Goal: Find contact information: Find contact information

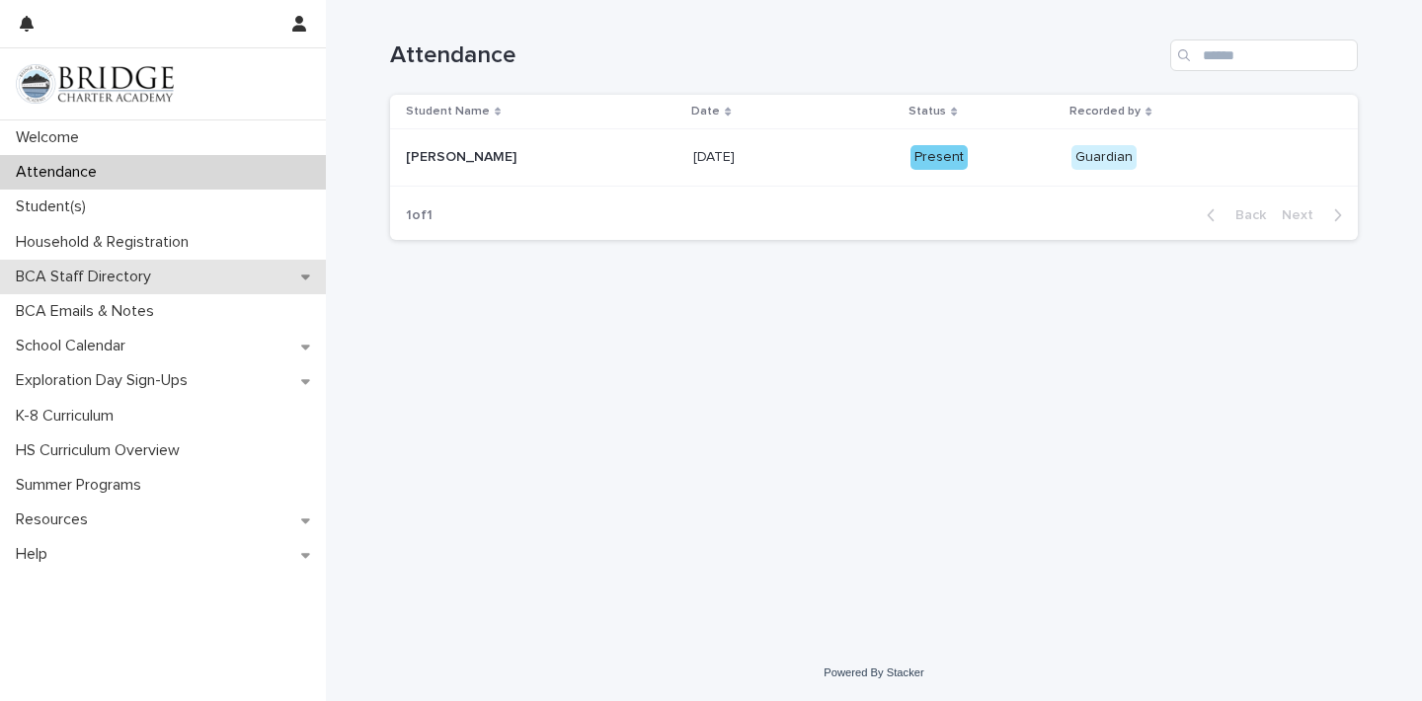
click at [145, 268] on p "BCA Staff Directory" at bounding box center [87, 277] width 159 height 19
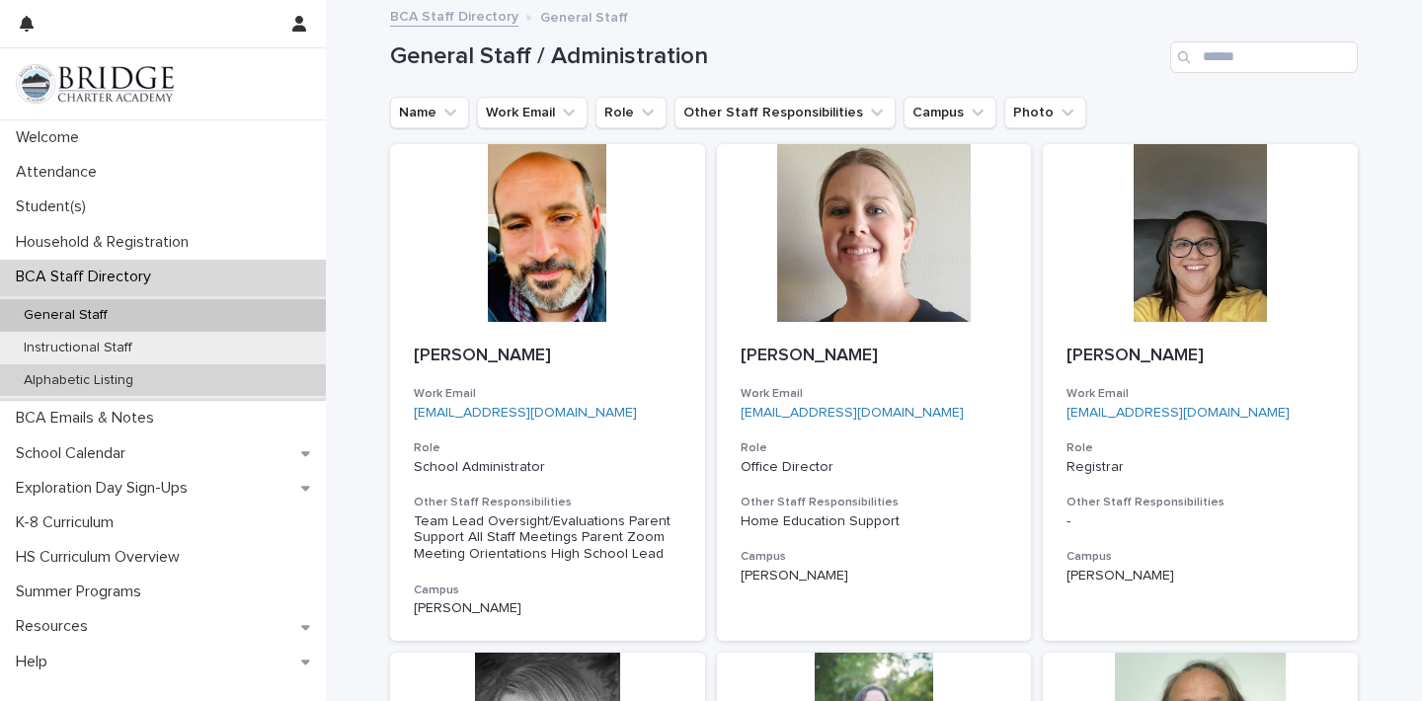
click at [120, 377] on p "Alphabetic Listing" at bounding box center [78, 380] width 141 height 17
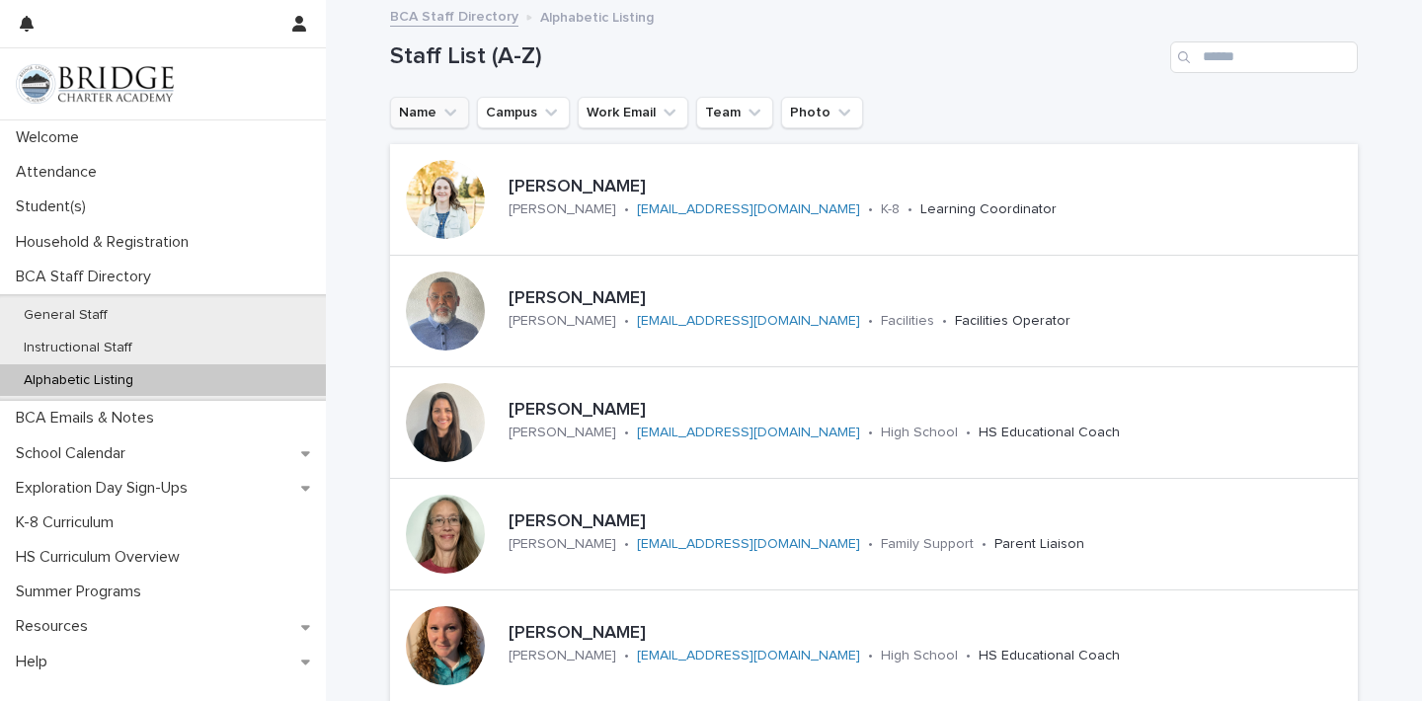
click at [453, 104] on icon "Name" at bounding box center [450, 113] width 20 height 20
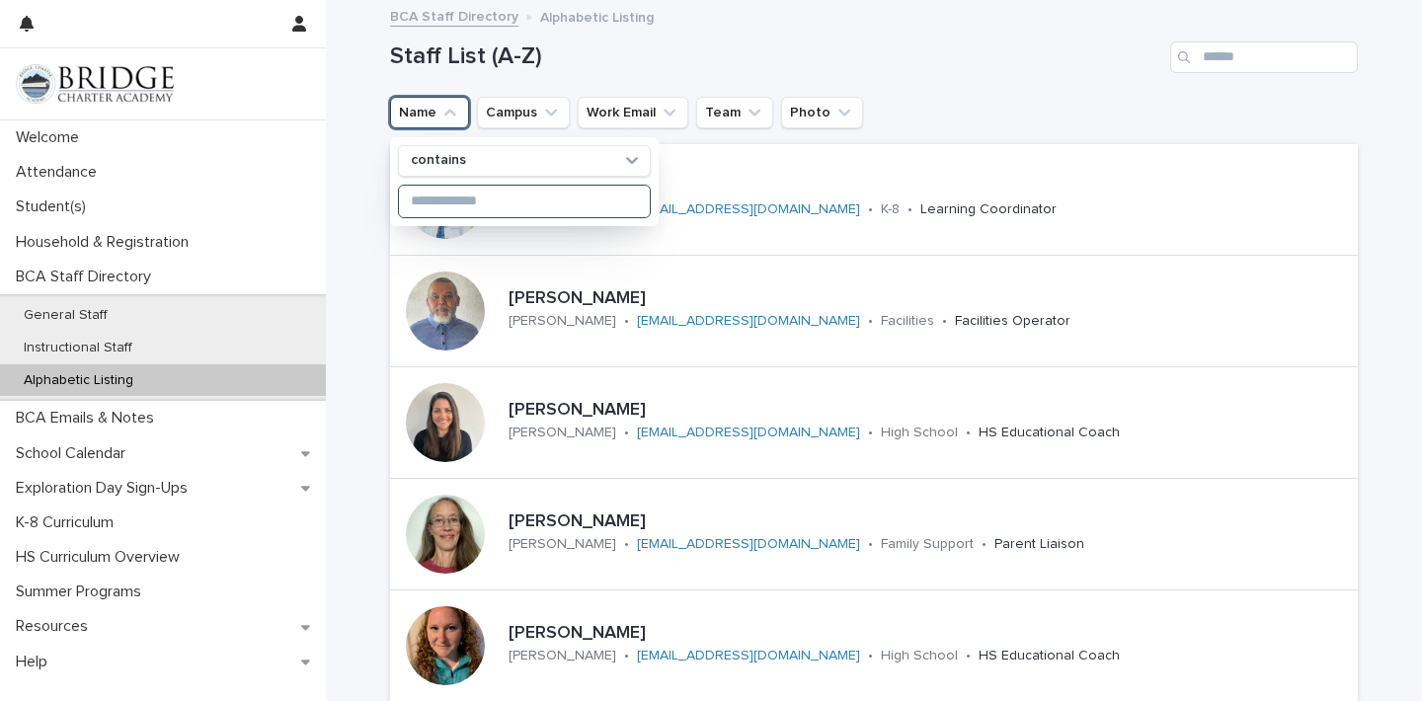
click at [457, 197] on input at bounding box center [524, 202] width 251 height 32
paste input "**********"
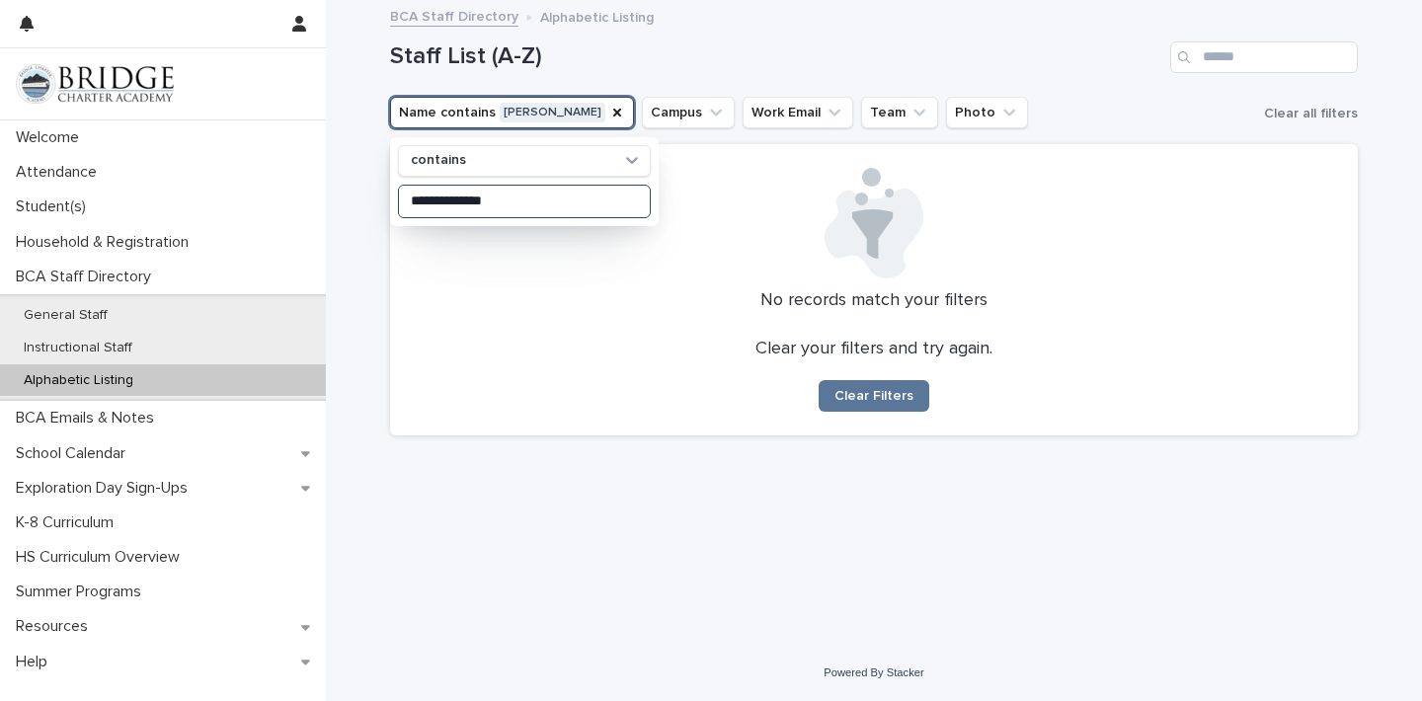
type input "**********"
click at [633, 159] on icon at bounding box center [632, 160] width 20 height 20
click at [356, 231] on div "**********" at bounding box center [874, 323] width 1096 height 643
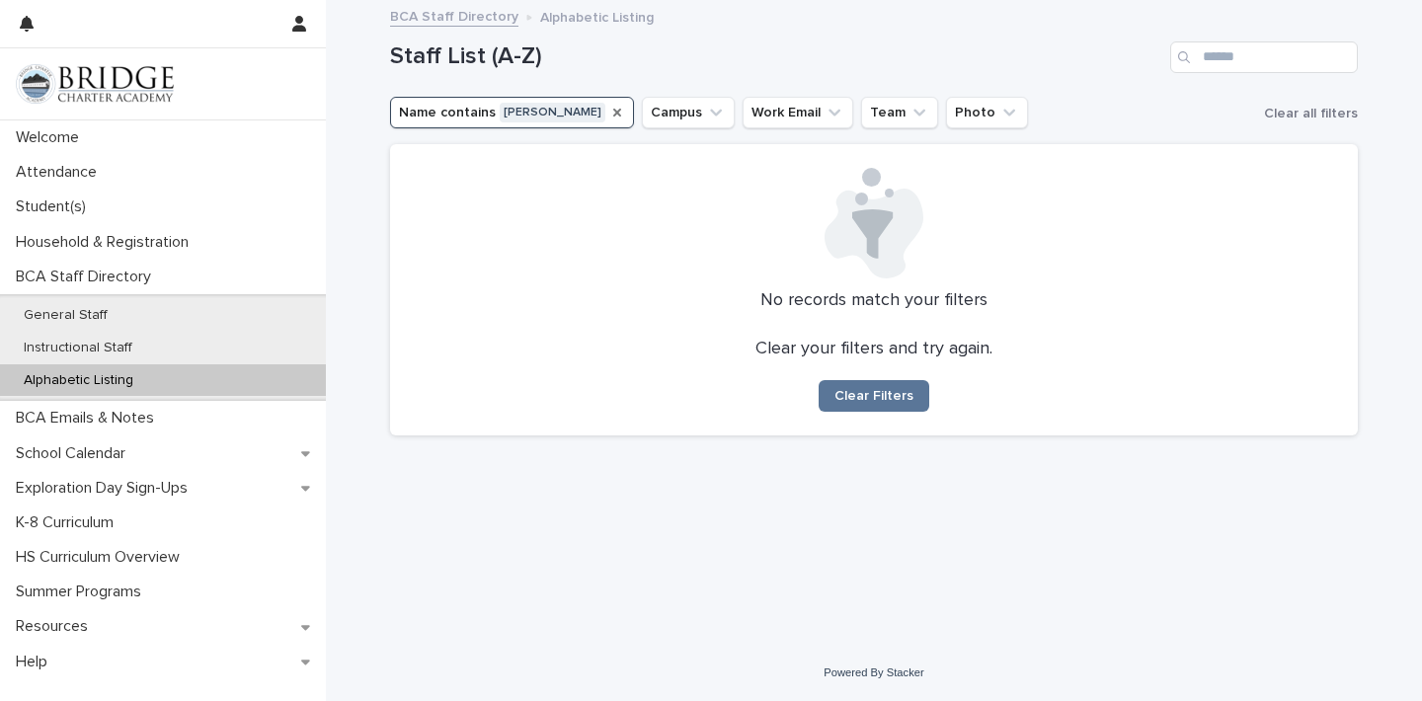
click at [609, 107] on icon "Name" at bounding box center [617, 113] width 16 height 16
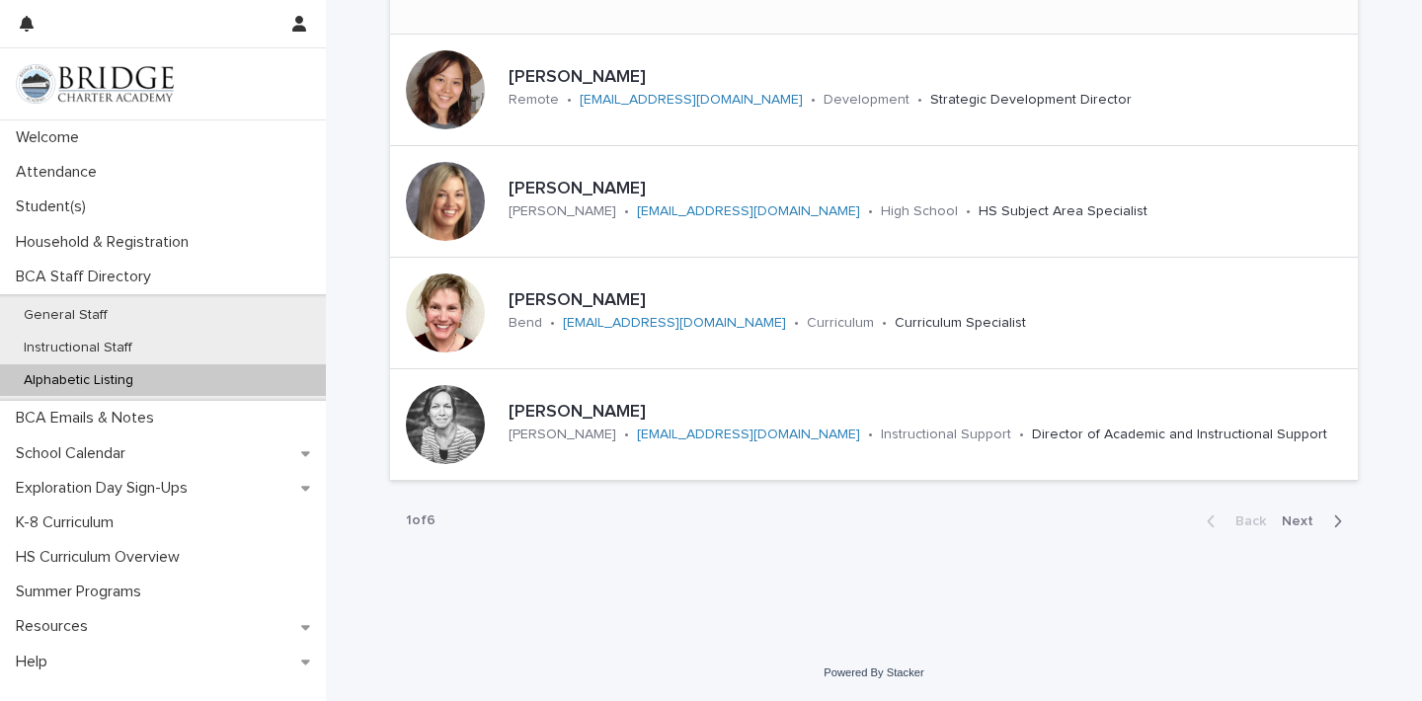
scroll to position [778, 0]
click at [1309, 513] on div "Back Next" at bounding box center [1274, 522] width 167 height 49
click at [1302, 518] on span "Next" at bounding box center [1303, 522] width 43 height 14
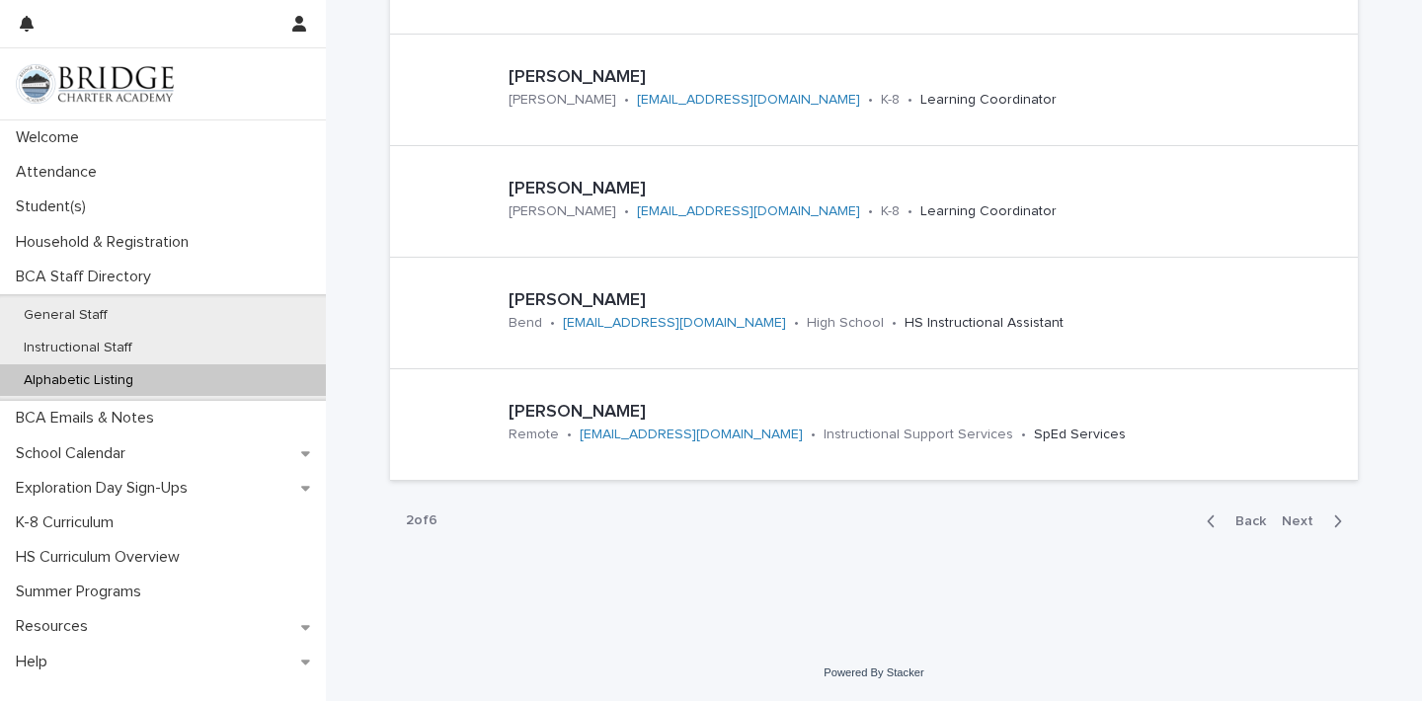
scroll to position [778, 0]
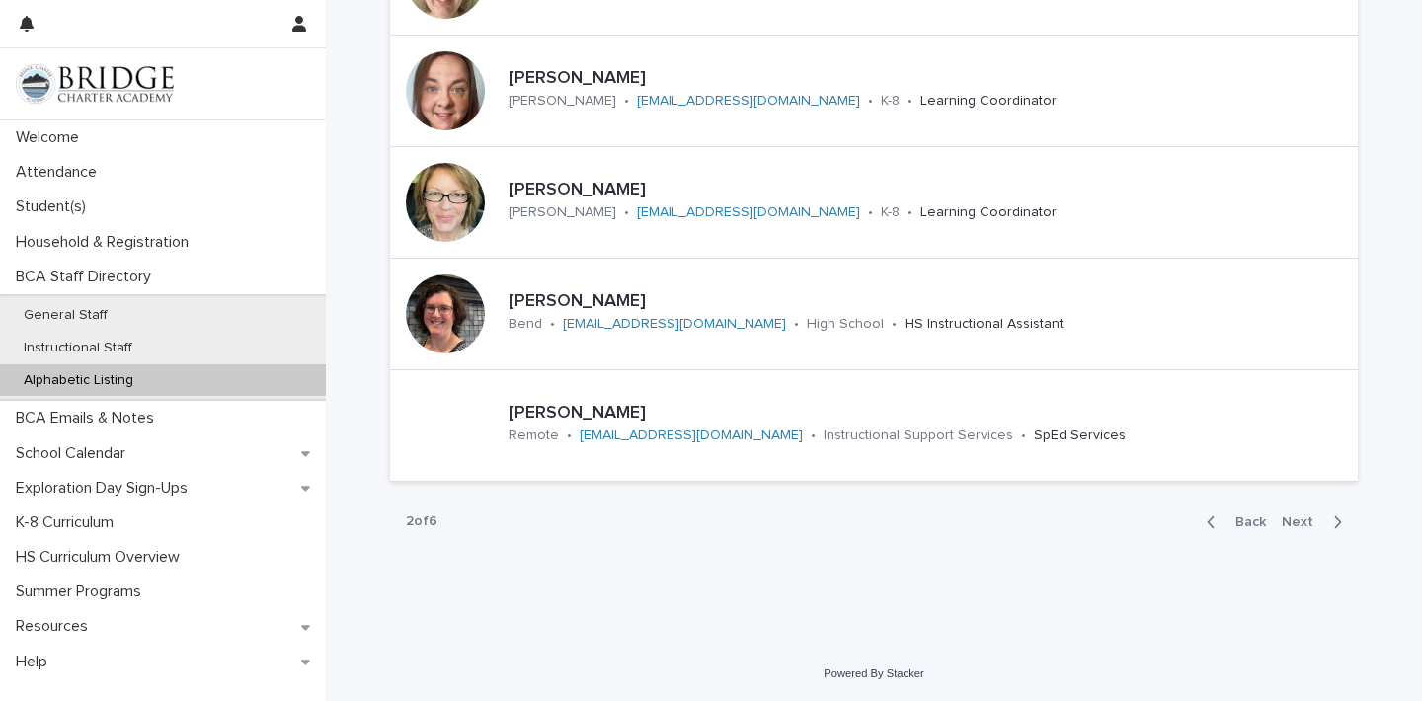
click at [1299, 520] on span "Next" at bounding box center [1303, 522] width 43 height 14
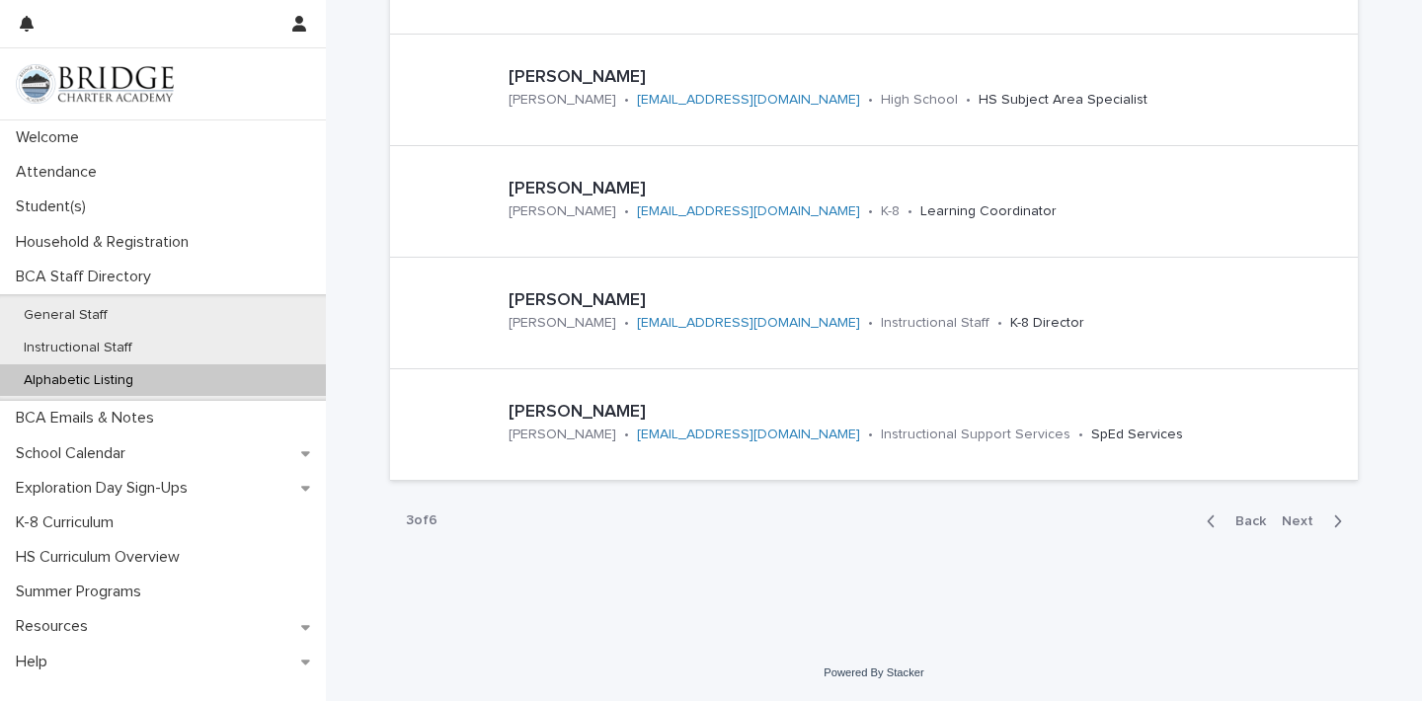
scroll to position [778, 0]
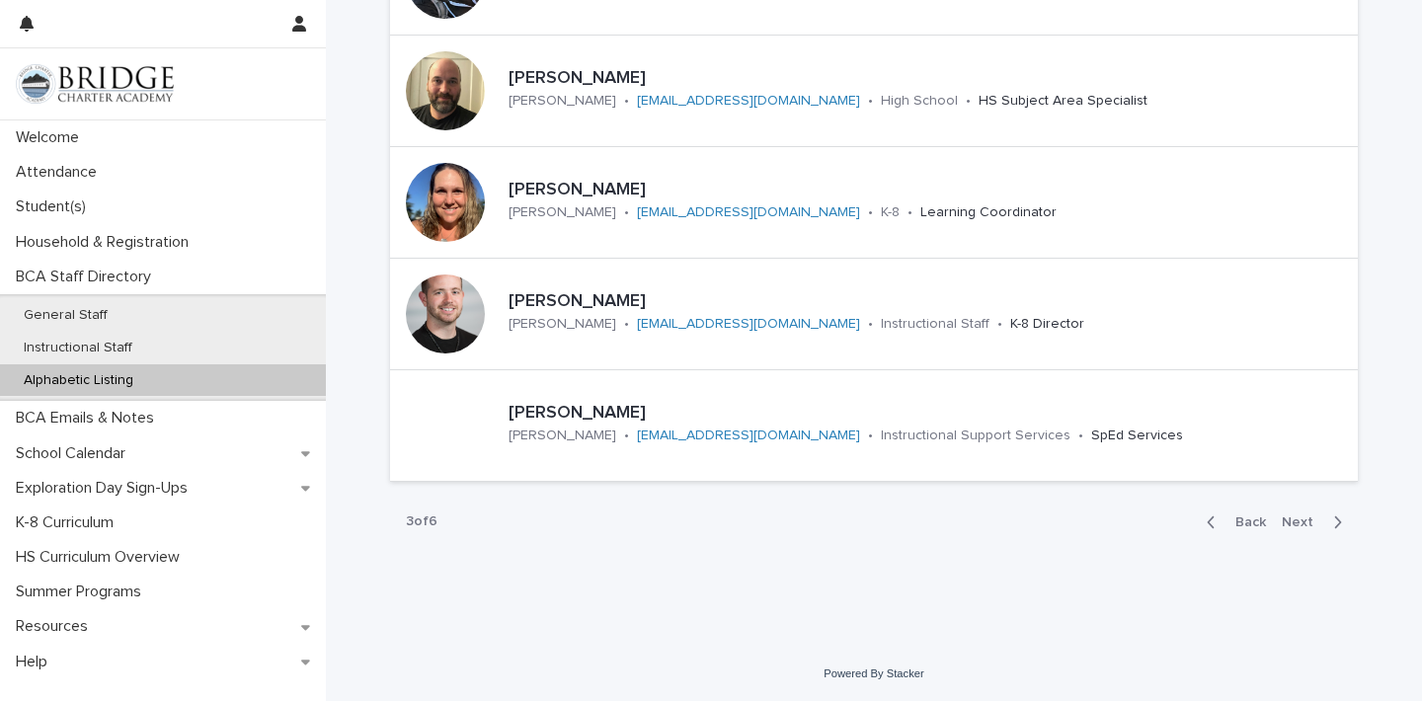
click at [1303, 519] on span "Next" at bounding box center [1303, 522] width 43 height 14
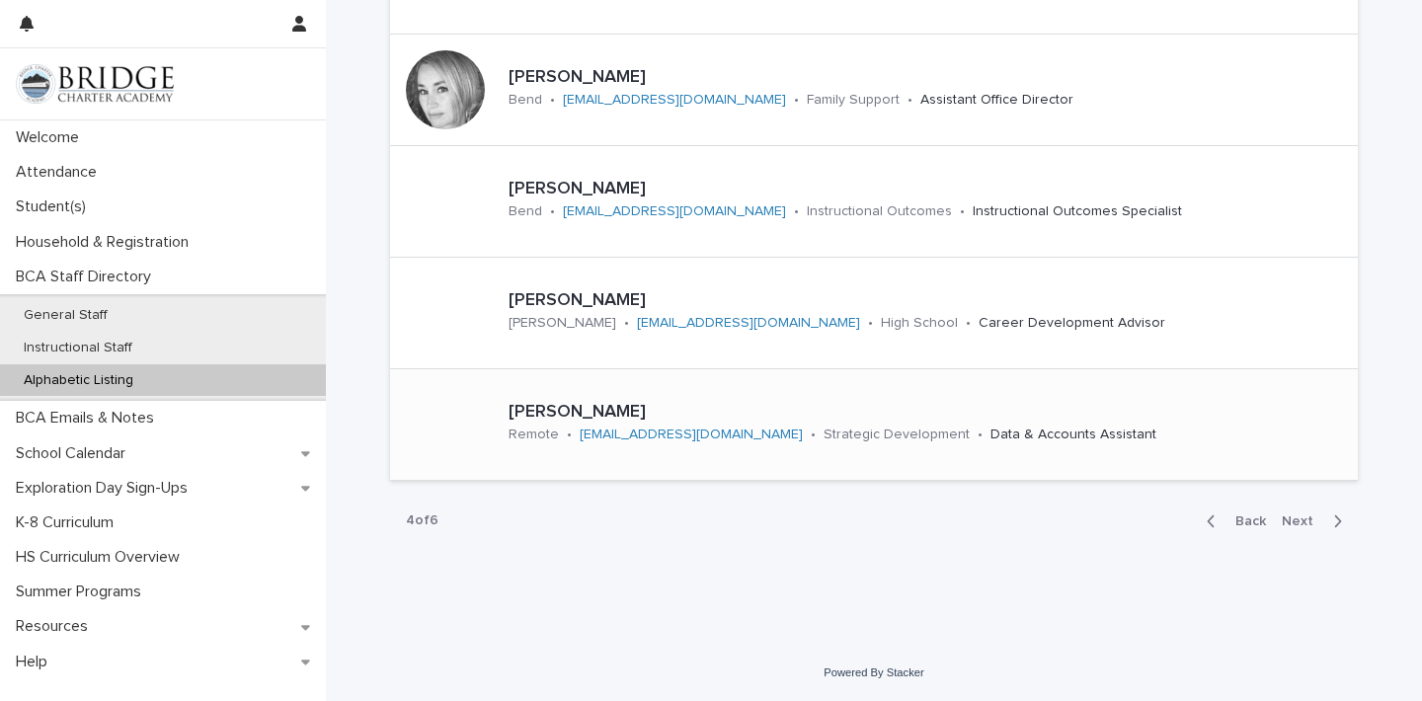
scroll to position [778, 0]
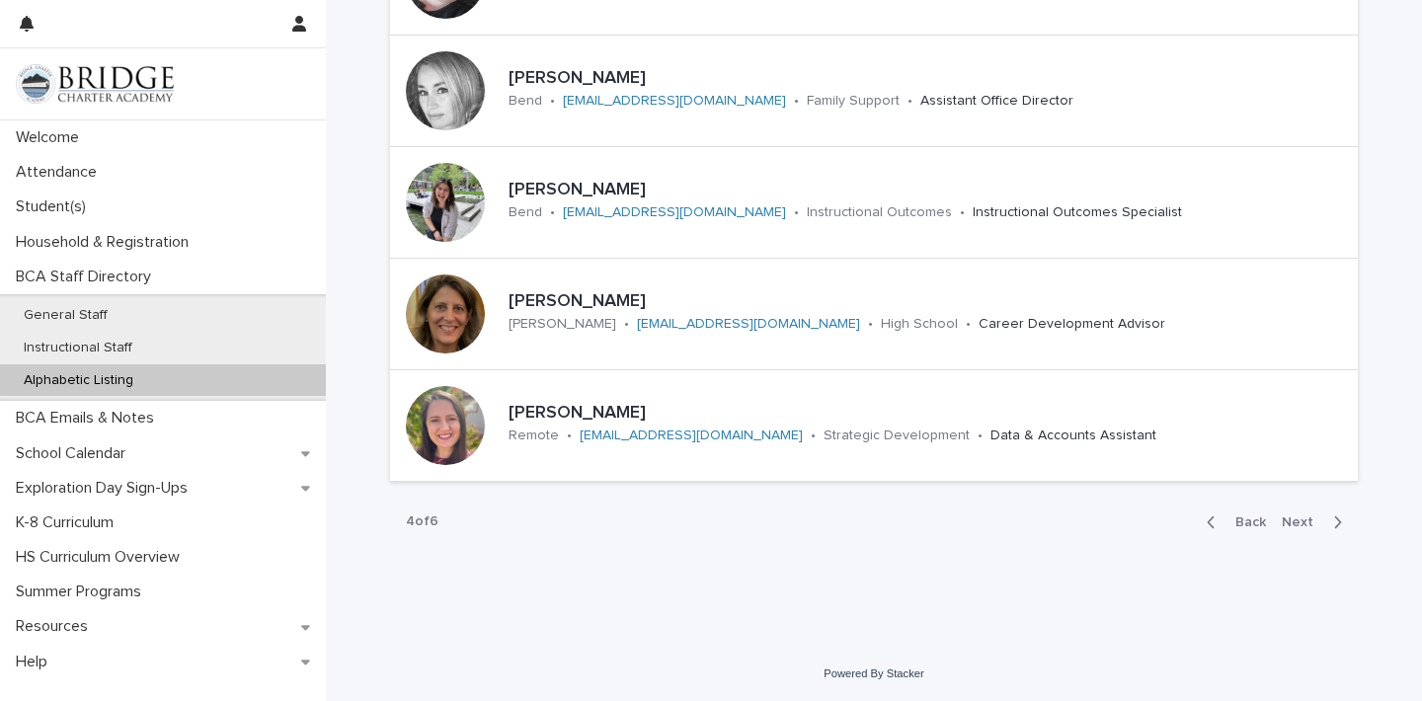
click at [1300, 520] on span "Next" at bounding box center [1303, 522] width 43 height 14
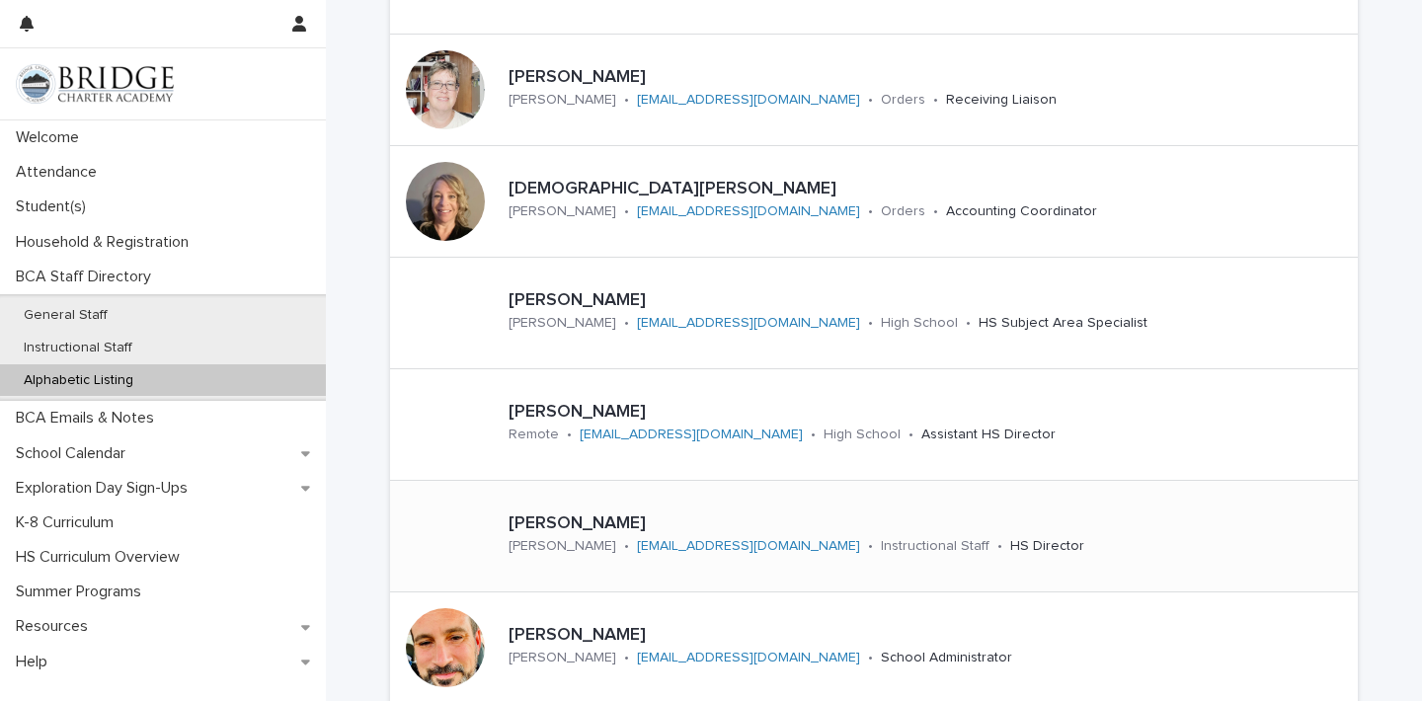
scroll to position [442, 0]
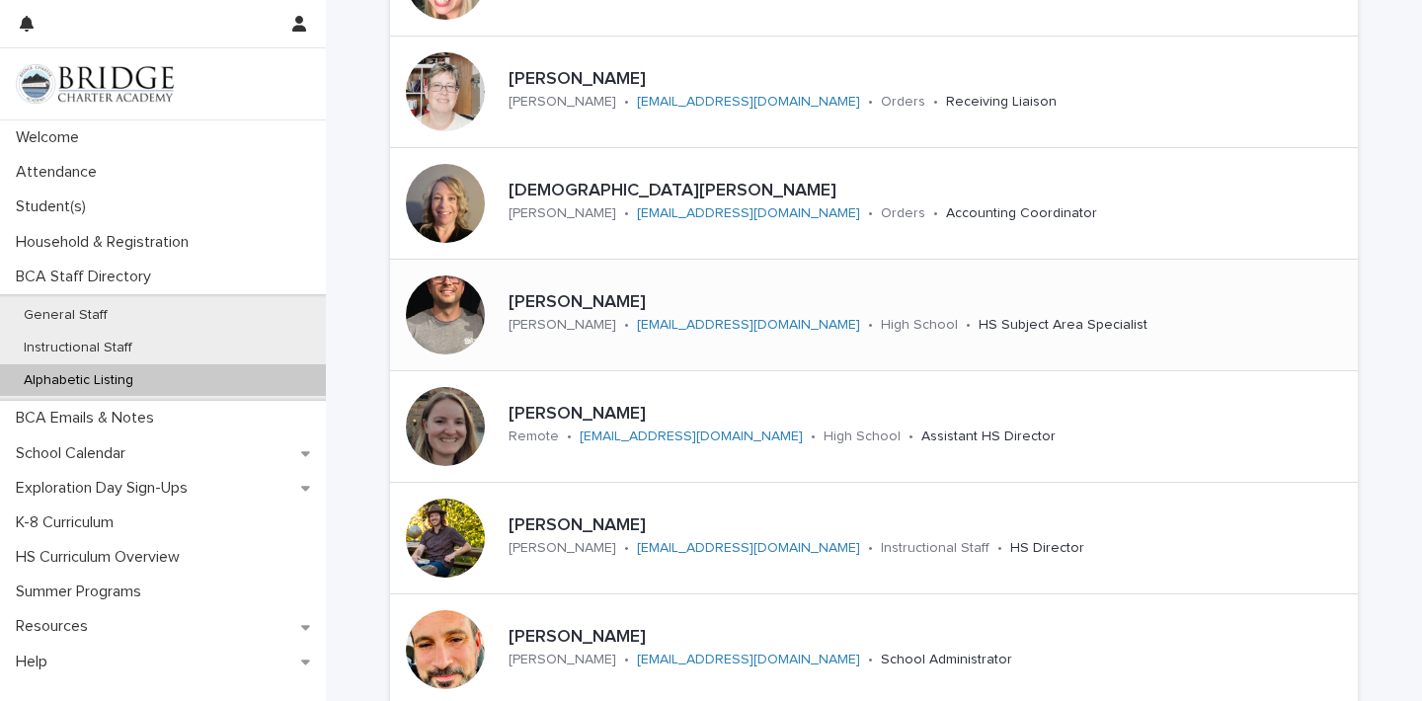
click at [751, 284] on div "[PERSON_NAME] [PERSON_NAME] • [EMAIL_ADDRESS][DOMAIN_NAME] • High School • HS S…" at bounding box center [897, 314] width 792 height 61
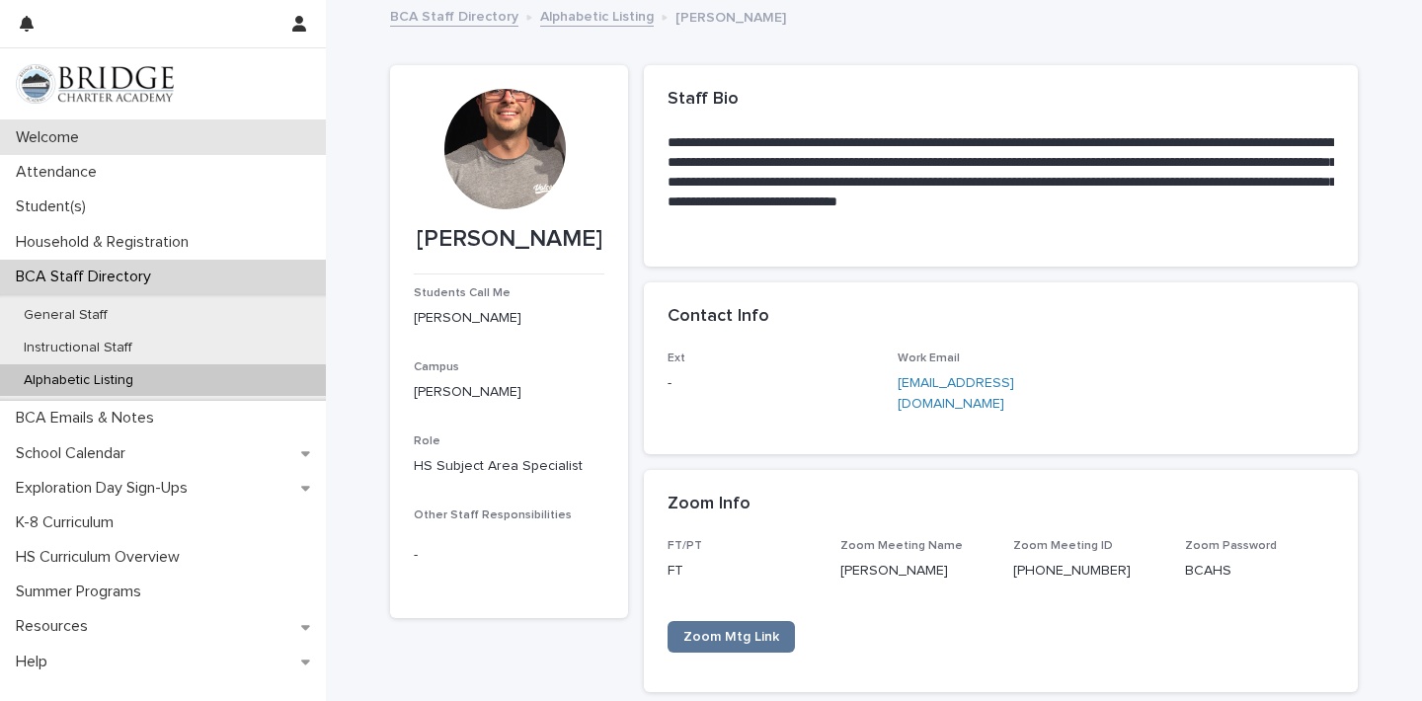
click at [115, 138] on div "Welcome" at bounding box center [163, 137] width 326 height 35
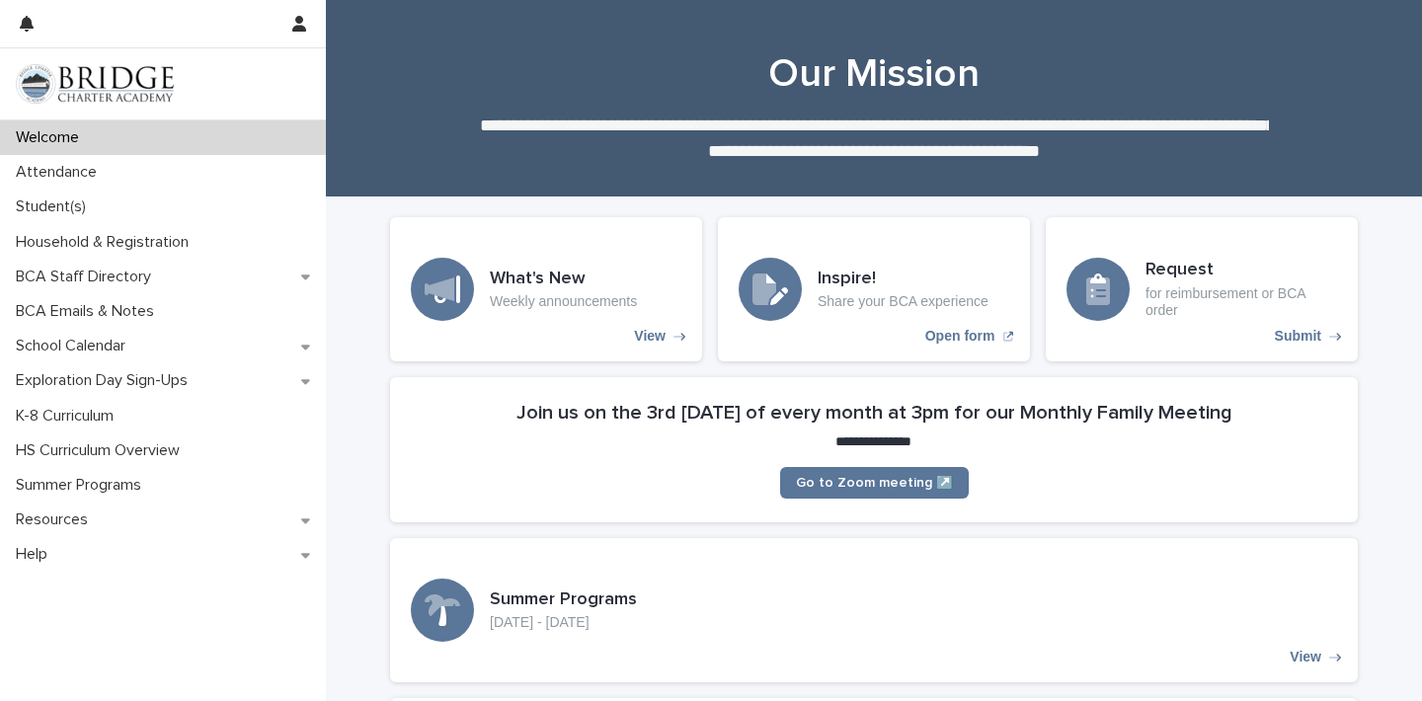
click at [108, 172] on p "Attendance" at bounding box center [60, 172] width 105 height 19
